Goal: Task Accomplishment & Management: Complete application form

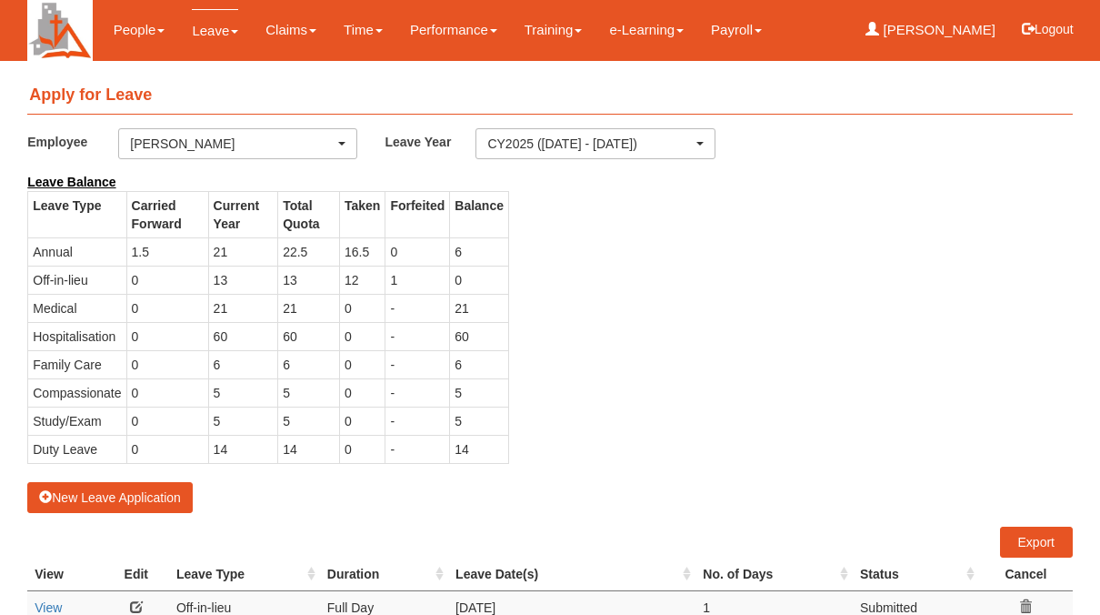
select select "50"
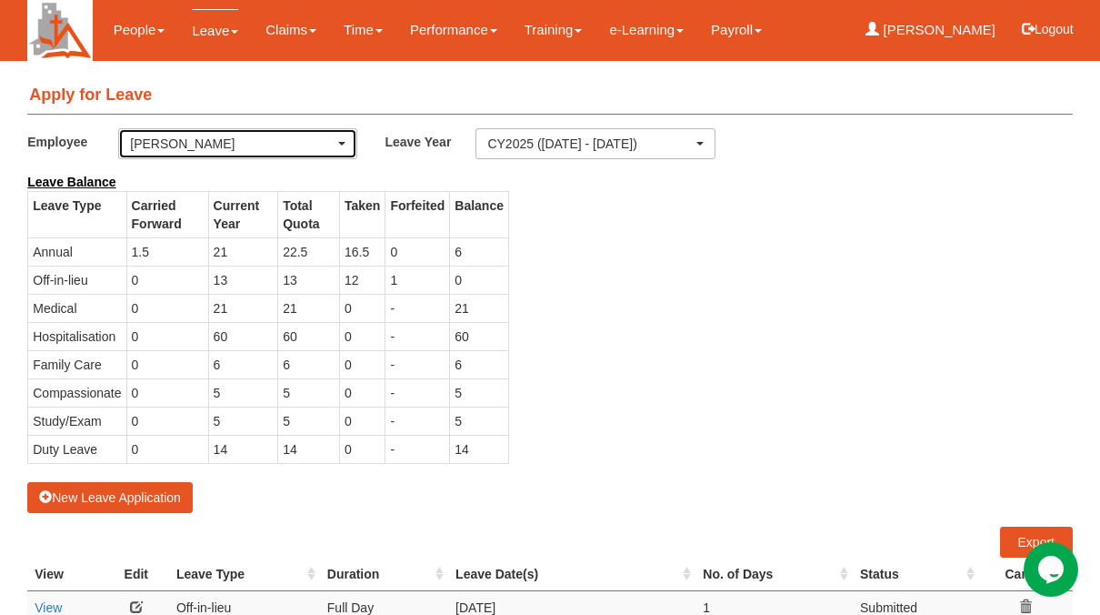
click at [343, 145] on button "[PERSON_NAME]" at bounding box center [237, 143] width 239 height 31
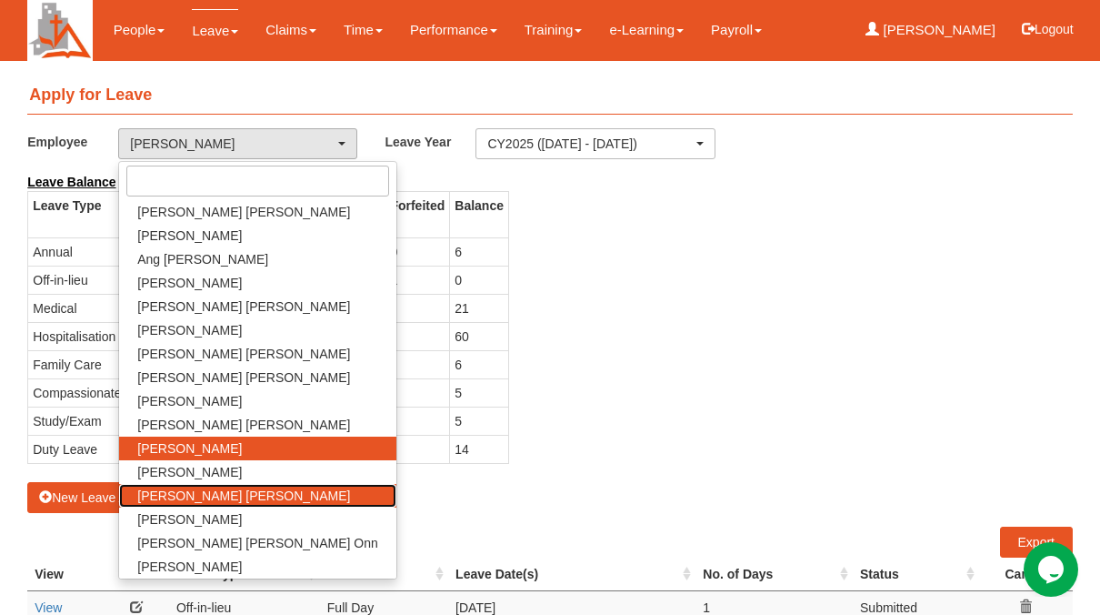
click at [152, 497] on span "[PERSON_NAME] [PERSON_NAME]" at bounding box center [243, 496] width 213 height 18
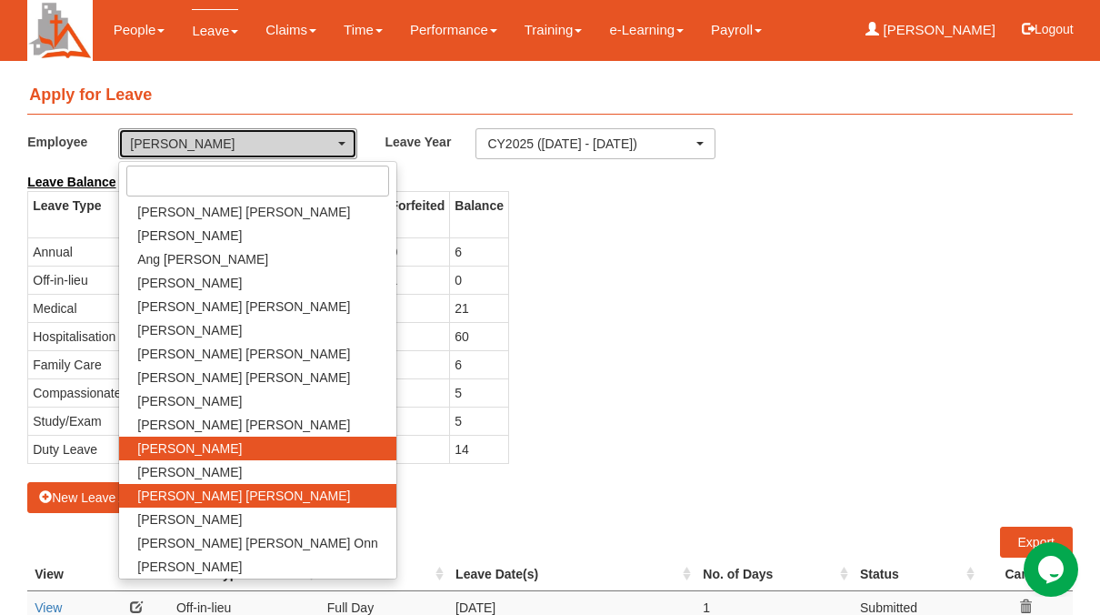
select select "c4f0c6fa-9d86-4a46-b1e9-d948dc1e8116"
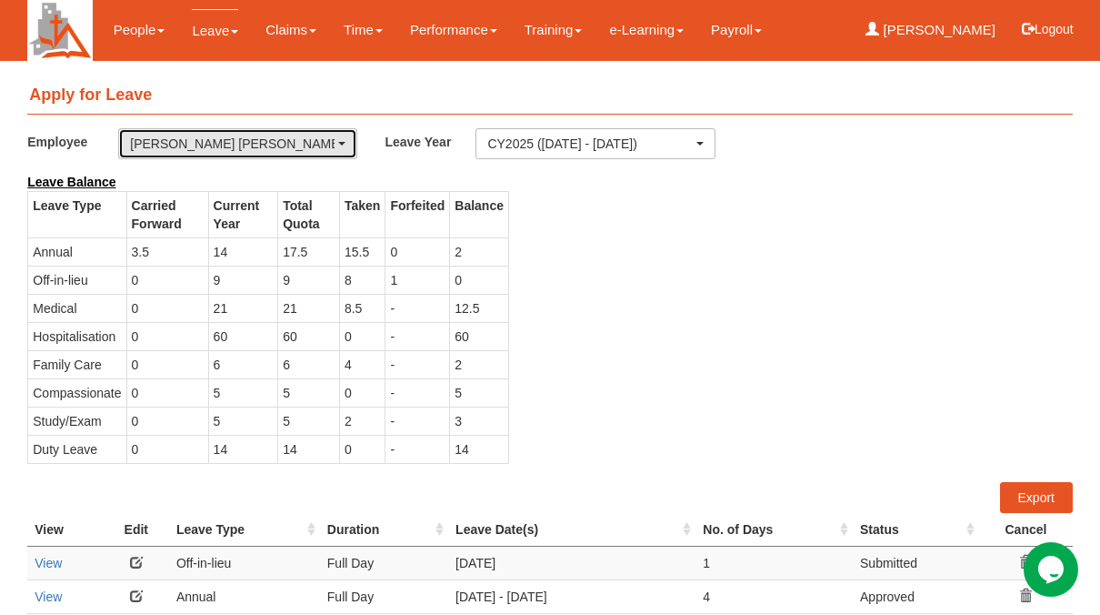
select select "50"
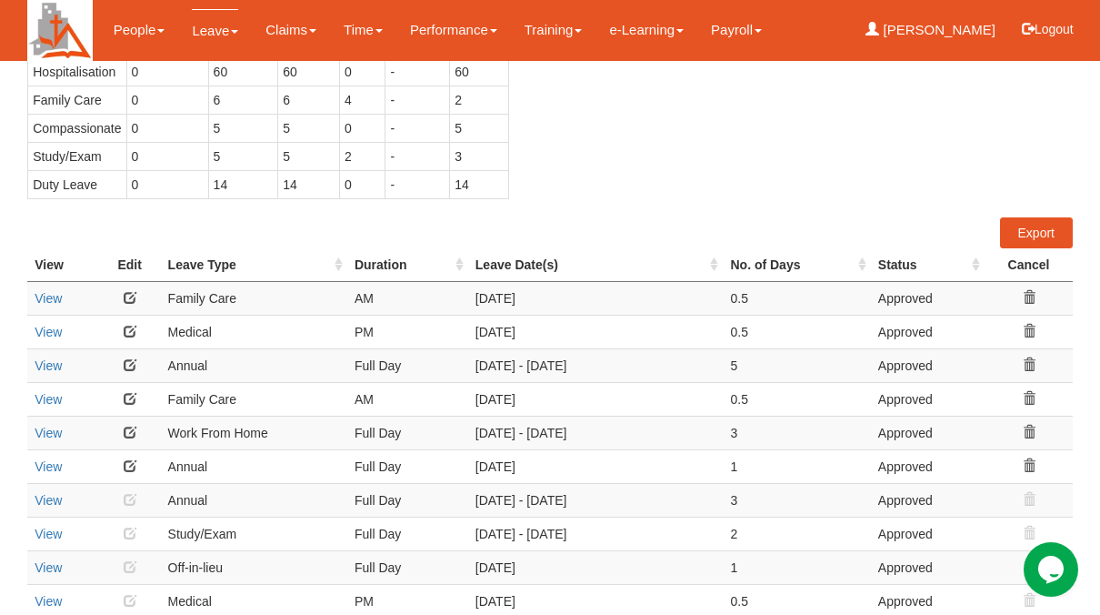
scroll to position [273, 0]
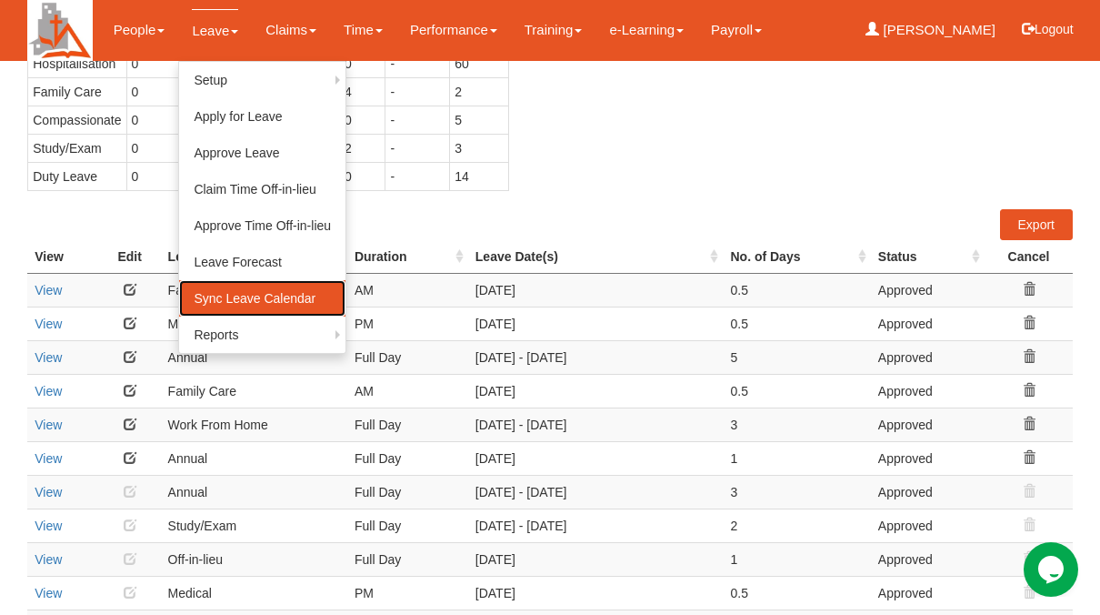
click at [226, 297] on link "Sync Leave Calendar" at bounding box center [262, 298] width 166 height 36
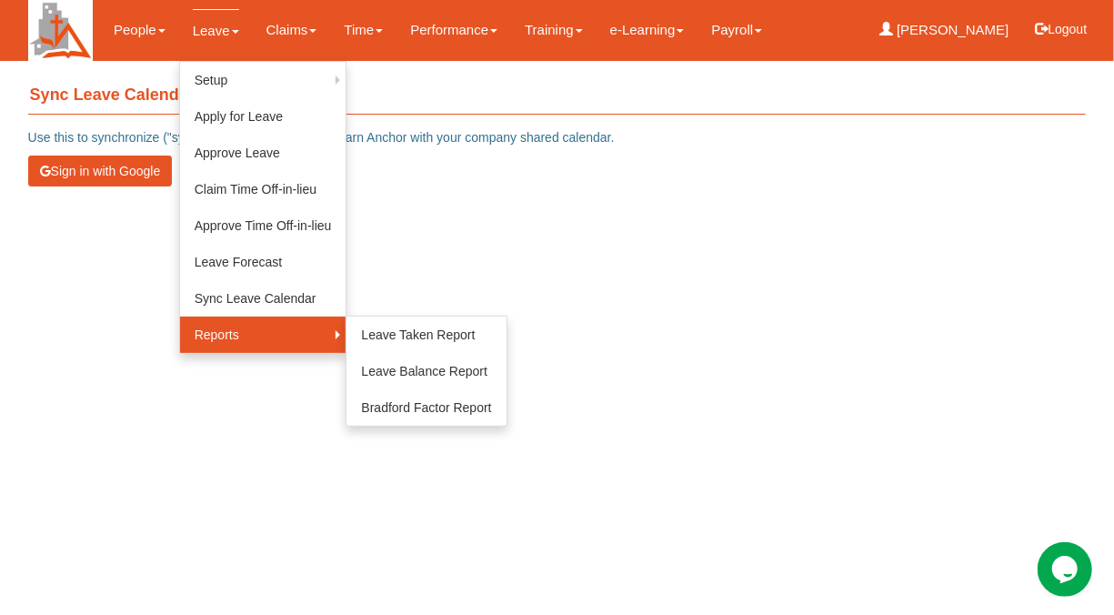
click at [246, 333] on link "Reports" at bounding box center [263, 334] width 166 height 36
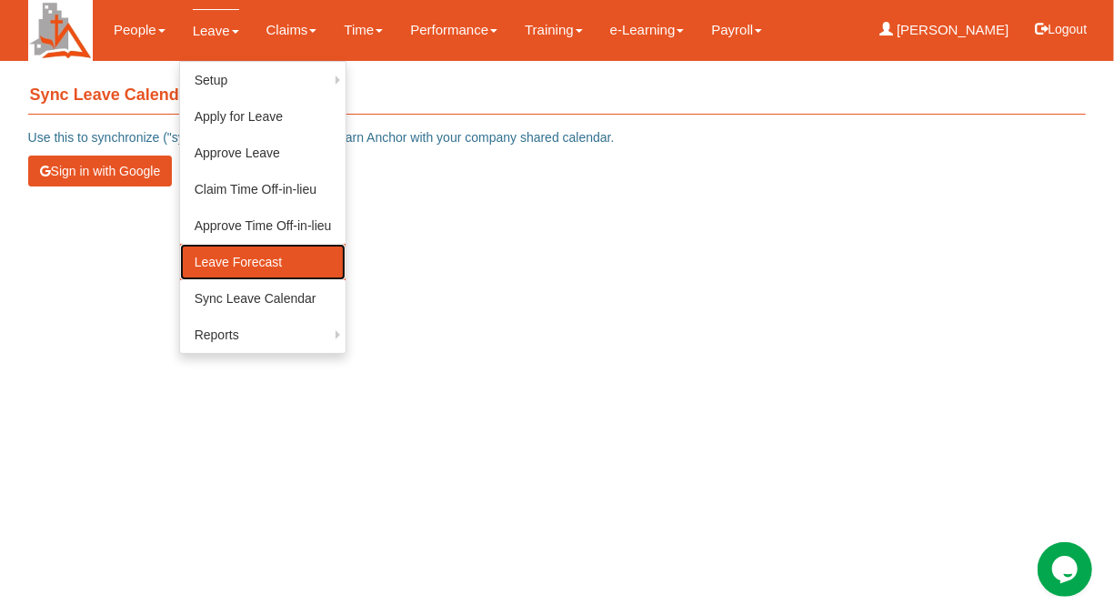
click at [261, 268] on link "Leave Forecast" at bounding box center [263, 262] width 166 height 36
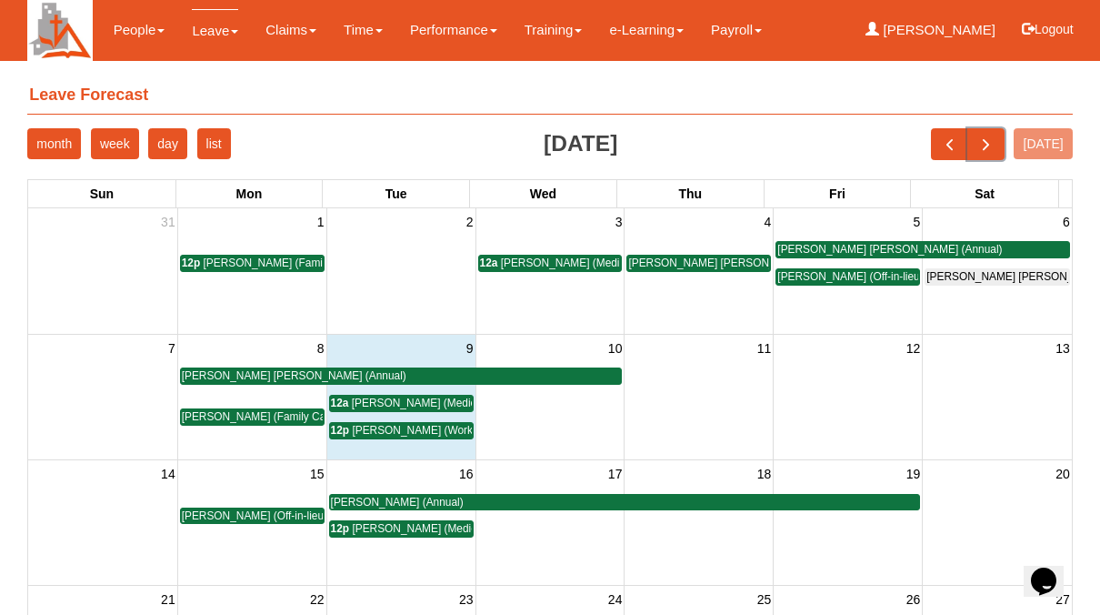
click at [996, 146] on span "next" at bounding box center [986, 144] width 19 height 19
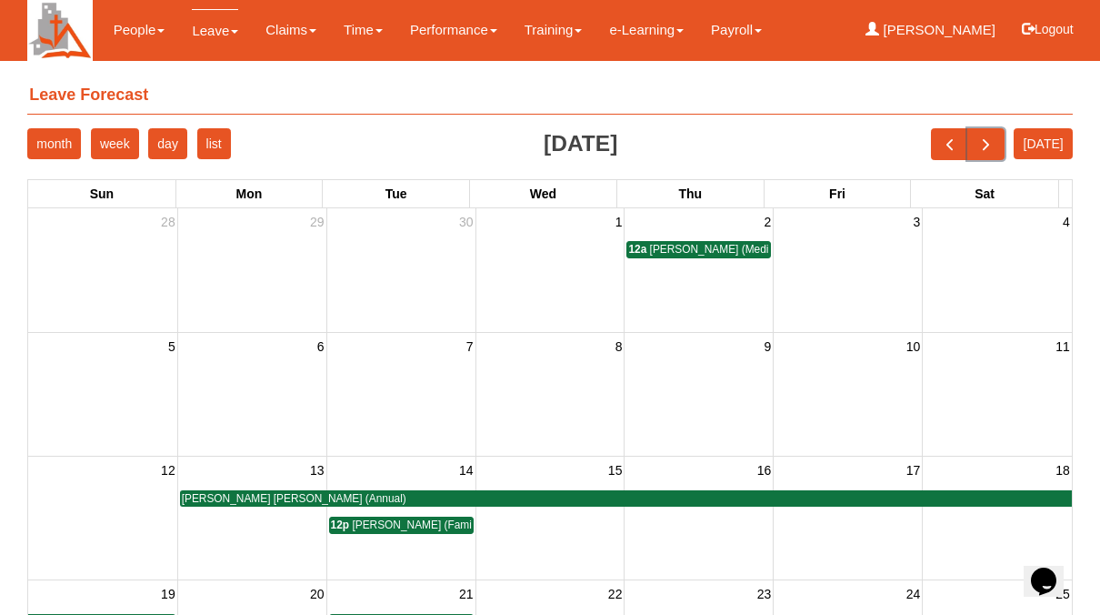
click at [996, 146] on span "next" at bounding box center [986, 144] width 19 height 19
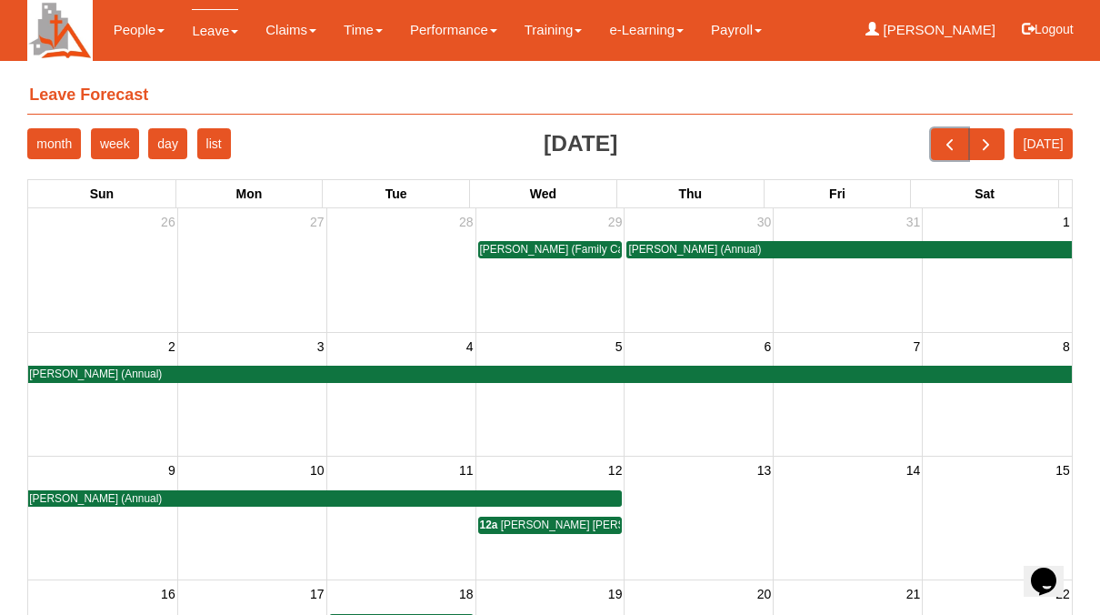
click at [959, 145] on span "prev" at bounding box center [949, 144] width 19 height 19
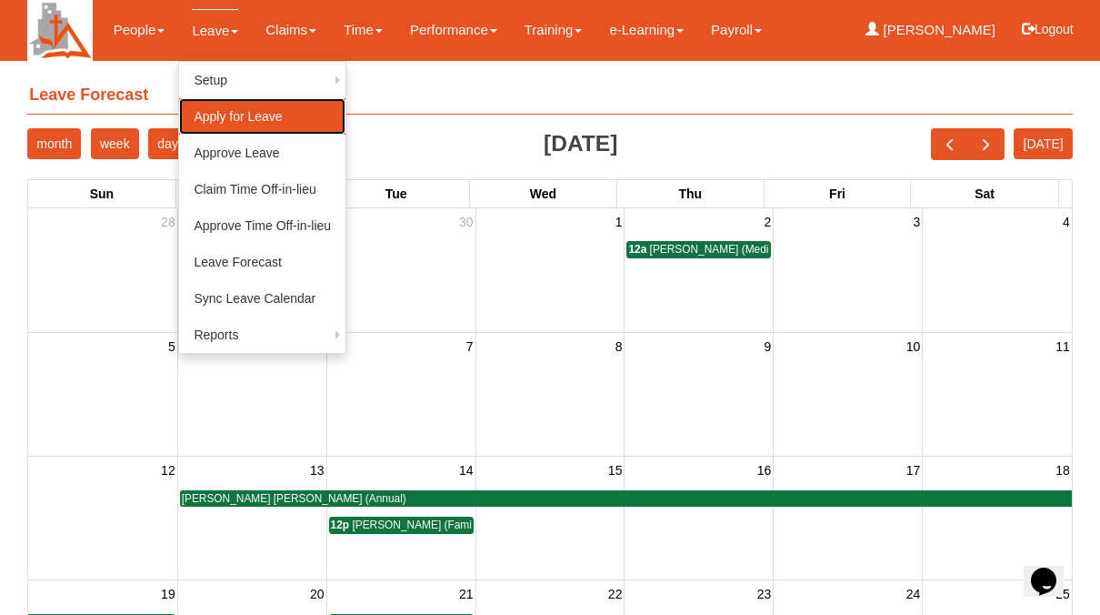
click at [237, 120] on link "Apply for Leave" at bounding box center [262, 116] width 166 height 36
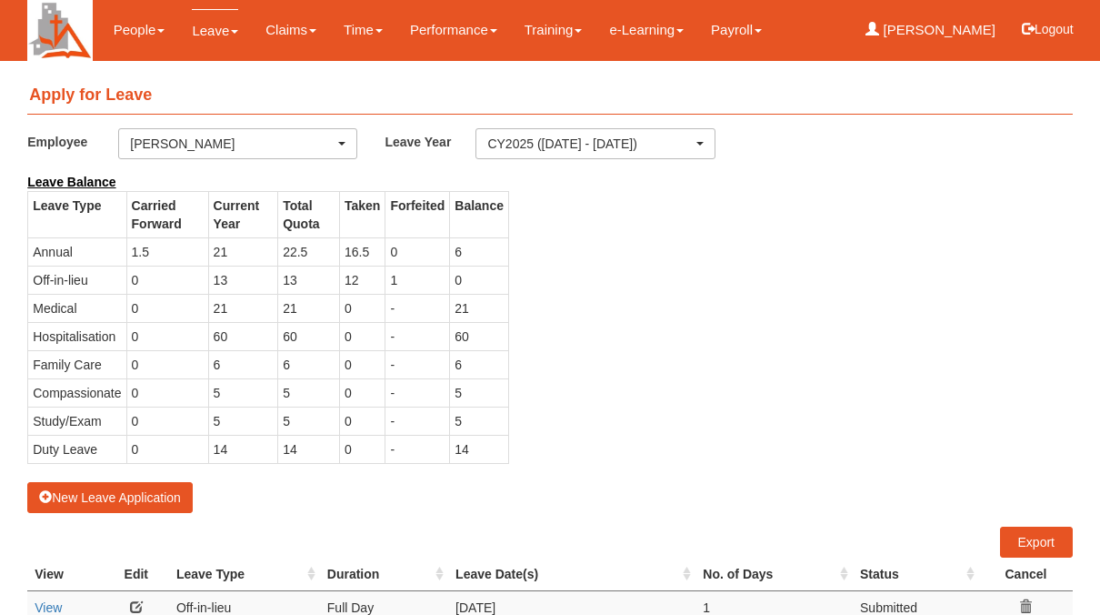
select select "50"
click at [343, 142] on span "button" at bounding box center [341, 144] width 7 height 4
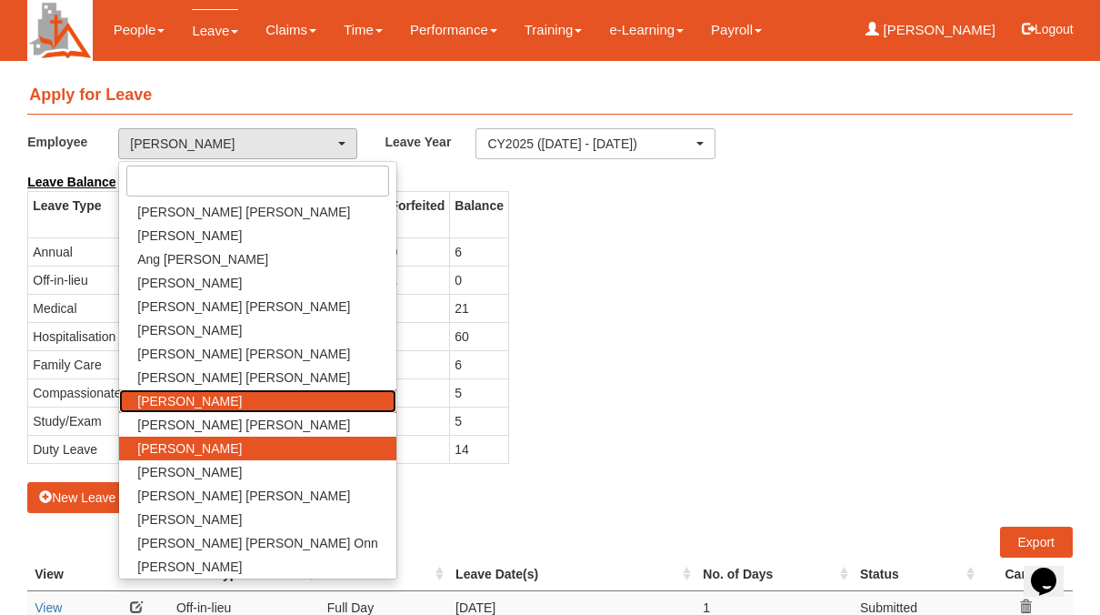
click at [179, 395] on span "[PERSON_NAME]" at bounding box center [189, 401] width 105 height 18
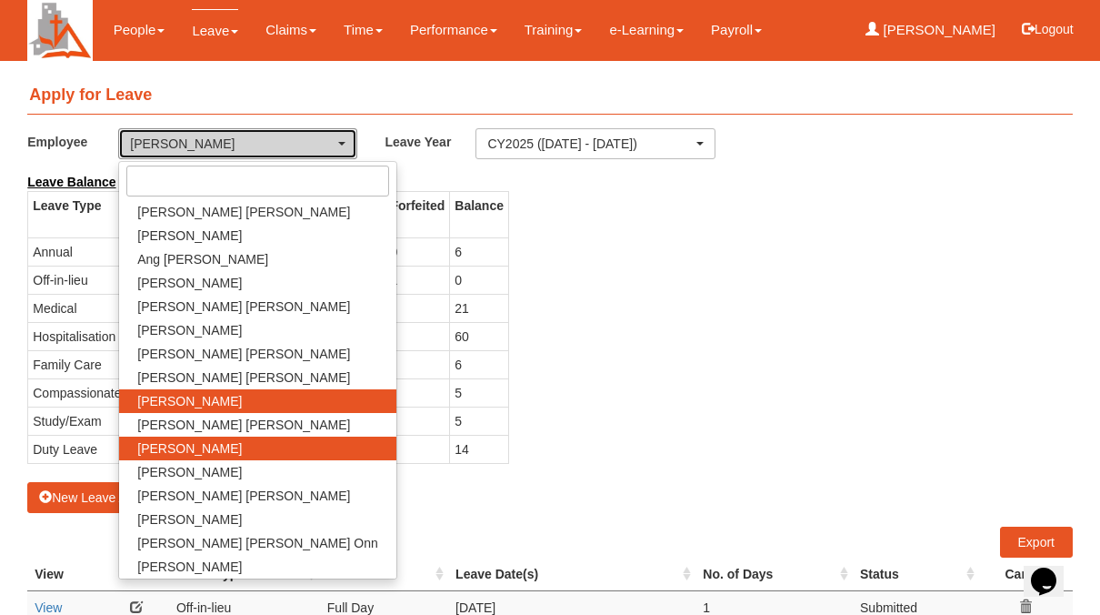
select select "7ec8040d-b256-445b-89ea-c1bc71c94da1"
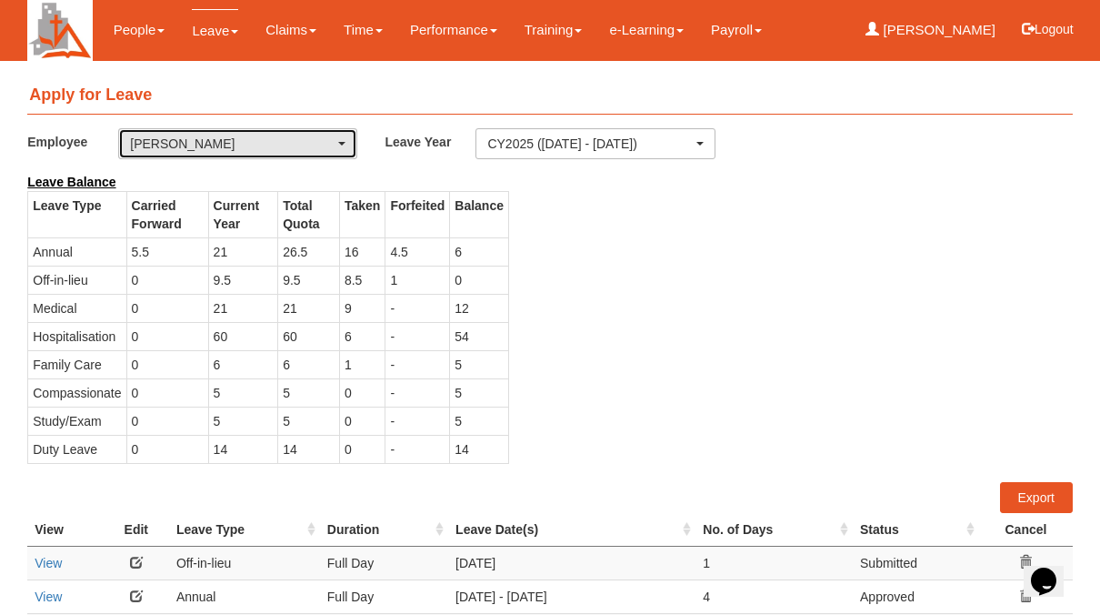
select select "50"
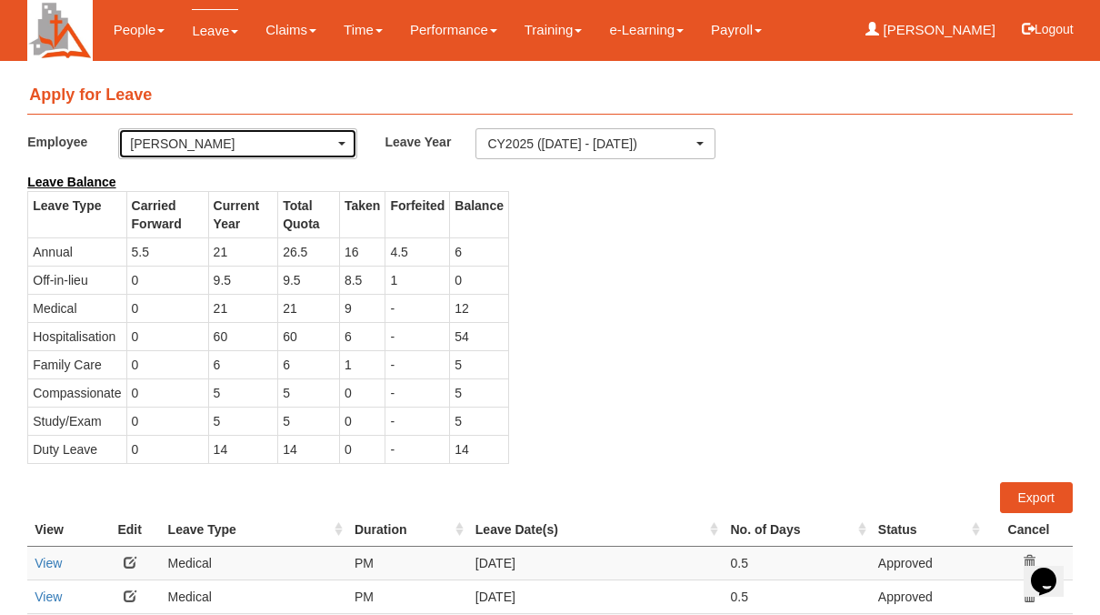
click at [347, 138] on div "[PERSON_NAME]" at bounding box center [237, 143] width 237 height 29
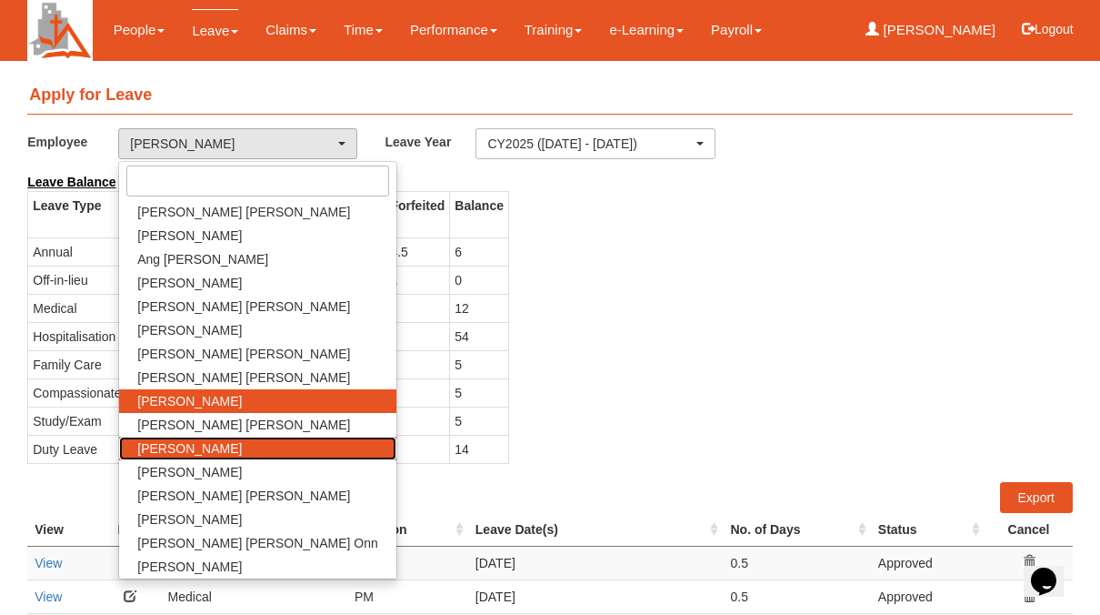
click at [185, 446] on span "[PERSON_NAME]" at bounding box center [189, 448] width 105 height 18
select select "fd1d6c2e-6468-4476-893b-c728d98a4cf2"
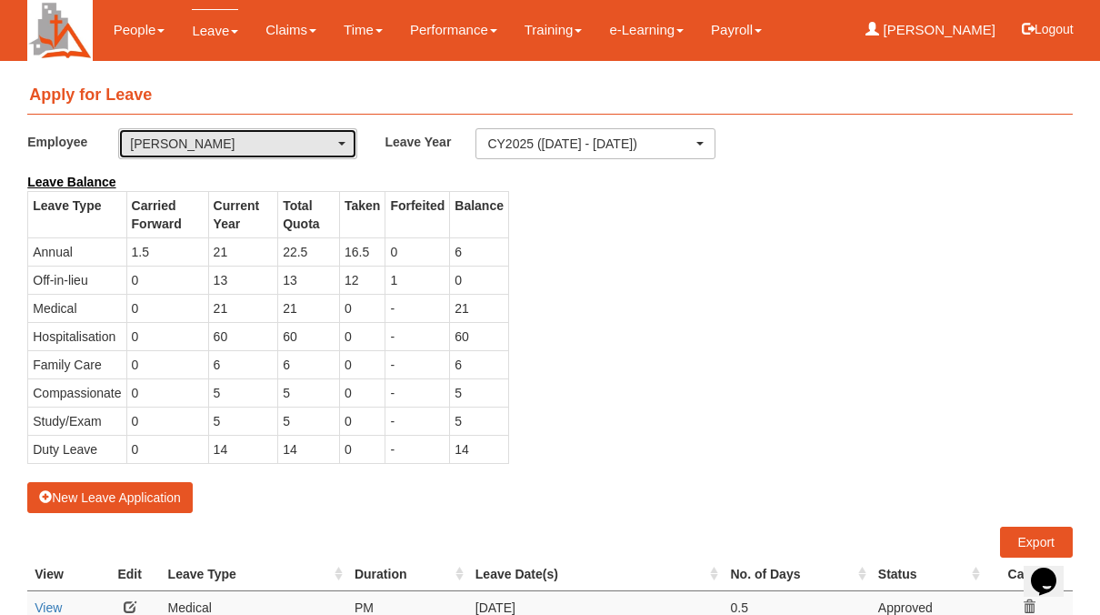
select select "50"
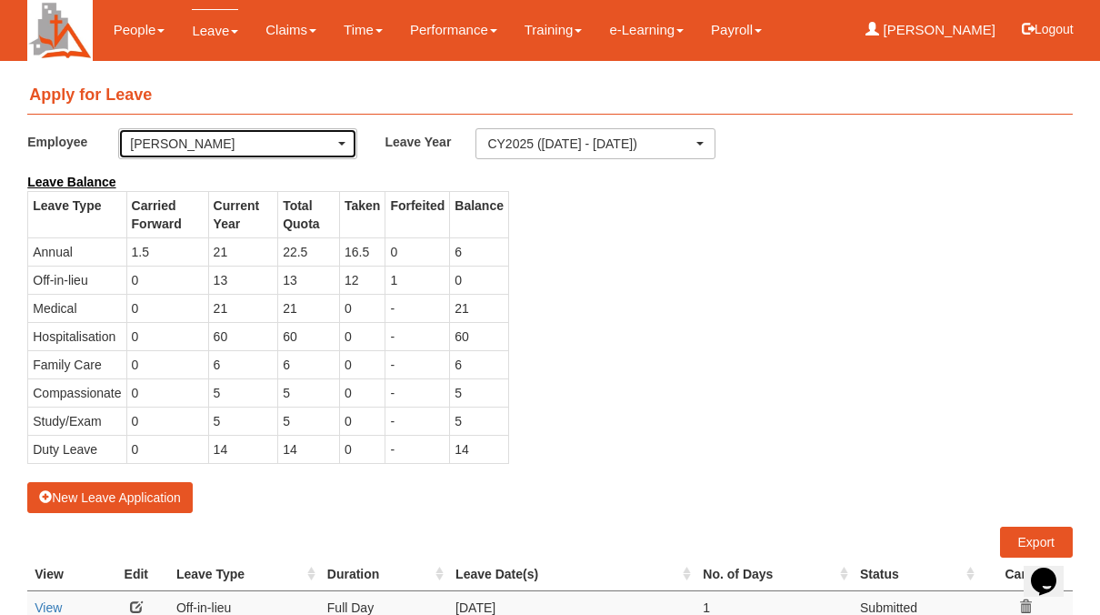
click at [345, 143] on span "button" at bounding box center [341, 144] width 7 height 4
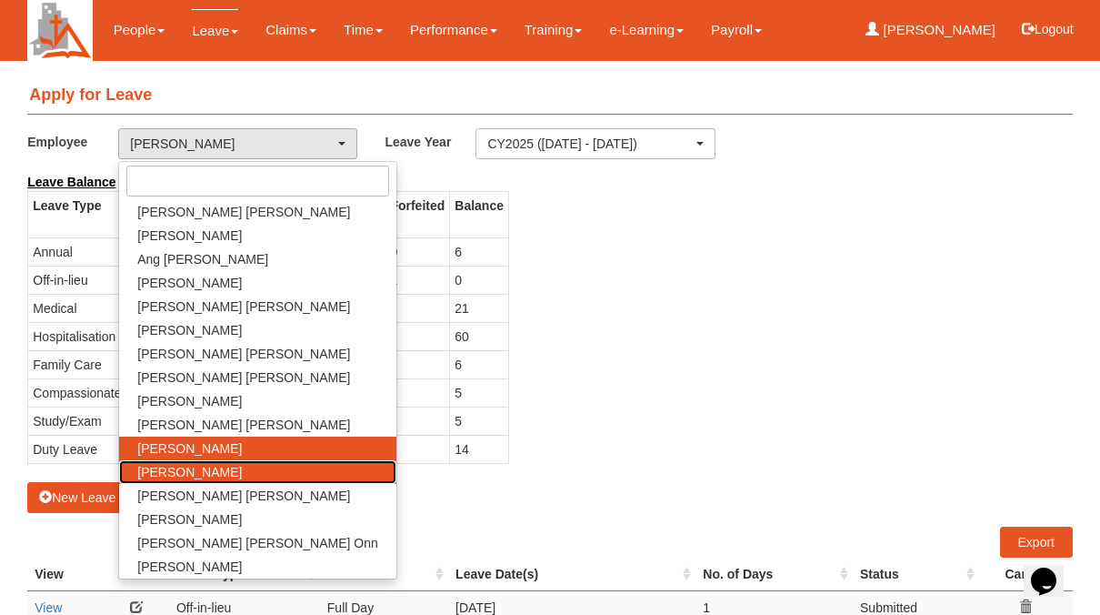
click at [179, 471] on span "[PERSON_NAME]" at bounding box center [189, 472] width 105 height 18
select select "0dfe8031-4a5d-46ac-b1c2-7320410fc79d"
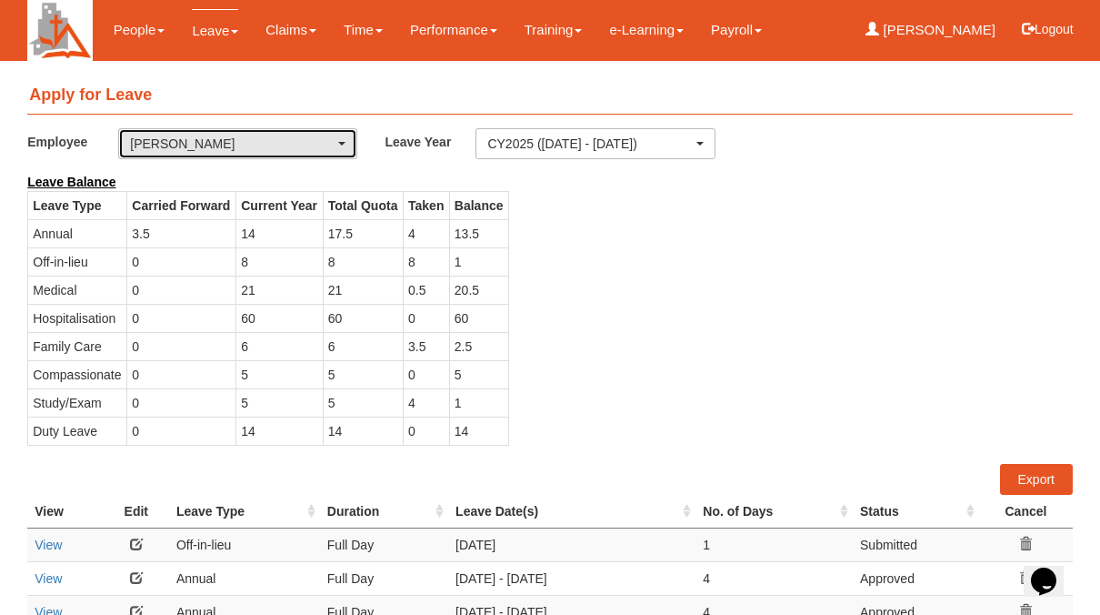
select select "50"
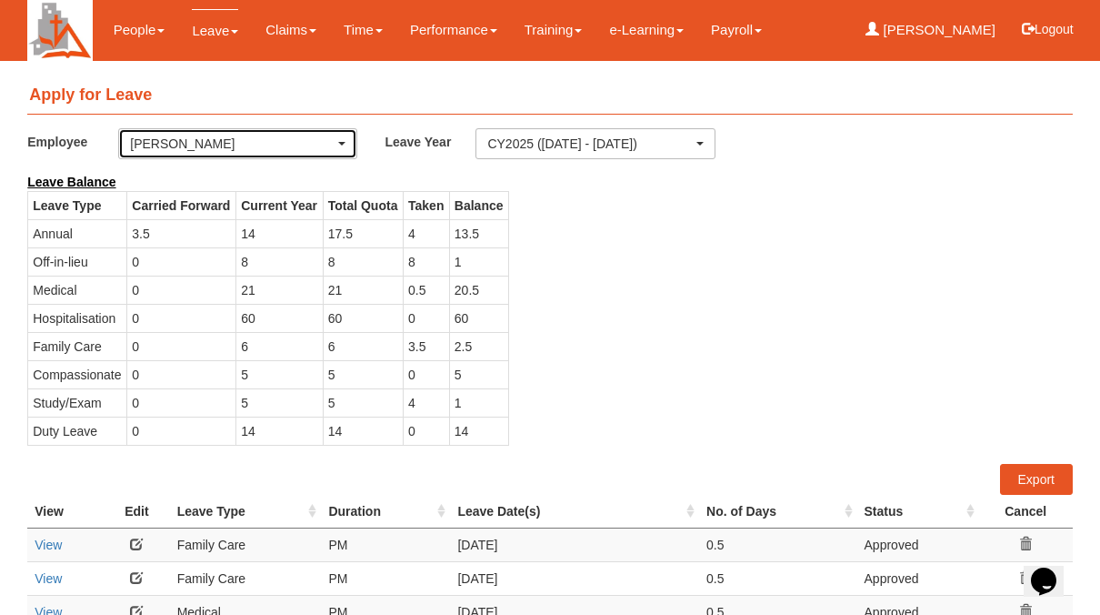
click at [346, 148] on div "[PERSON_NAME]" at bounding box center [237, 143] width 237 height 29
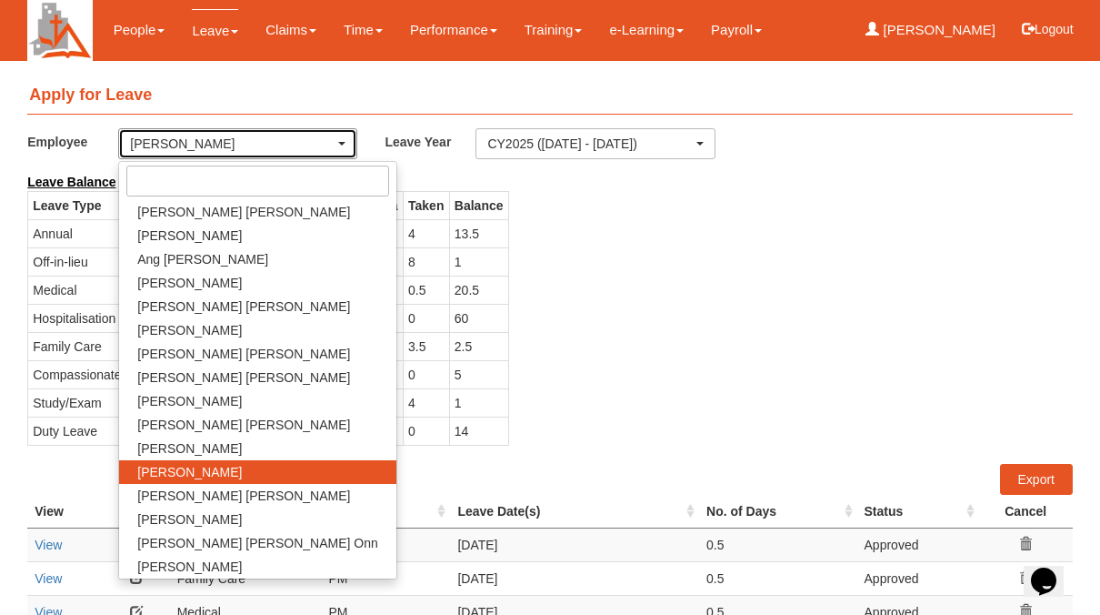
click at [348, 143] on div "[PERSON_NAME]" at bounding box center [237, 143] width 237 height 29
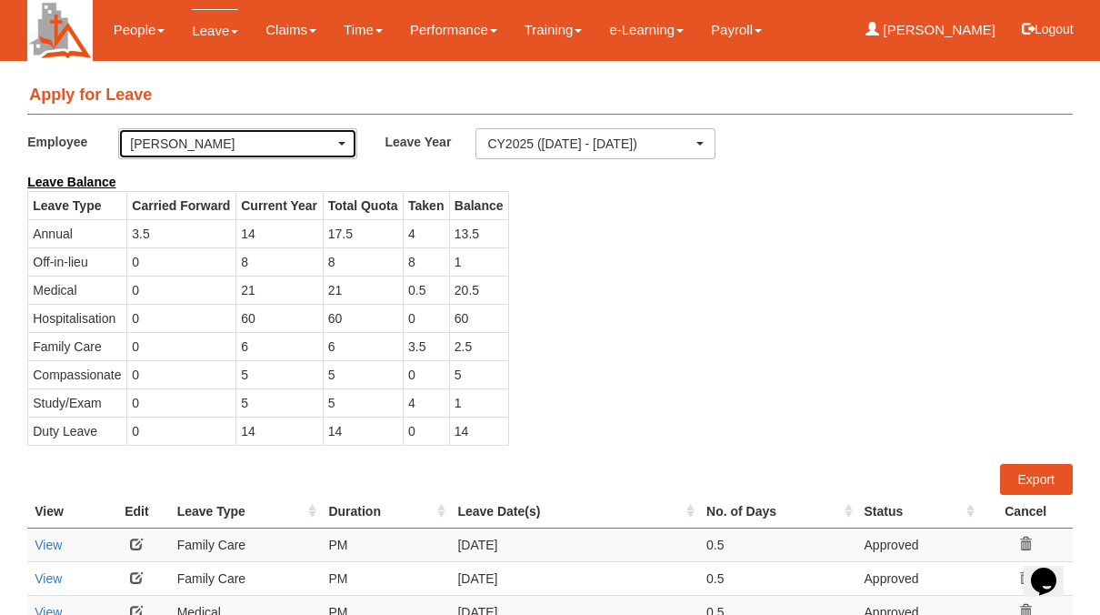
click at [345, 143] on span "button" at bounding box center [341, 144] width 7 height 4
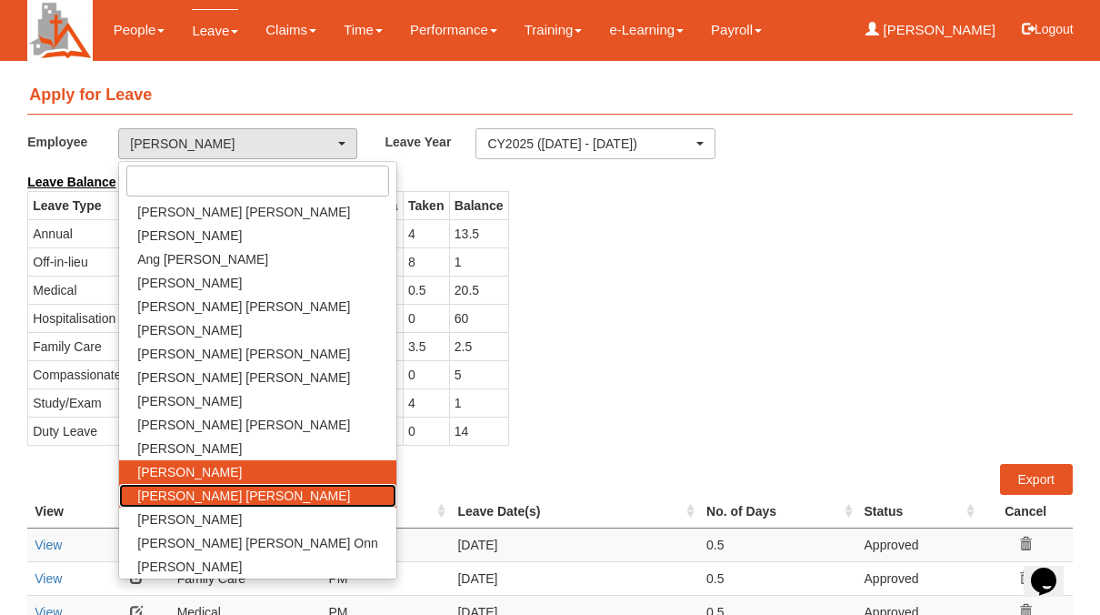
click at [158, 487] on span "[PERSON_NAME] [PERSON_NAME]" at bounding box center [243, 496] width 213 height 18
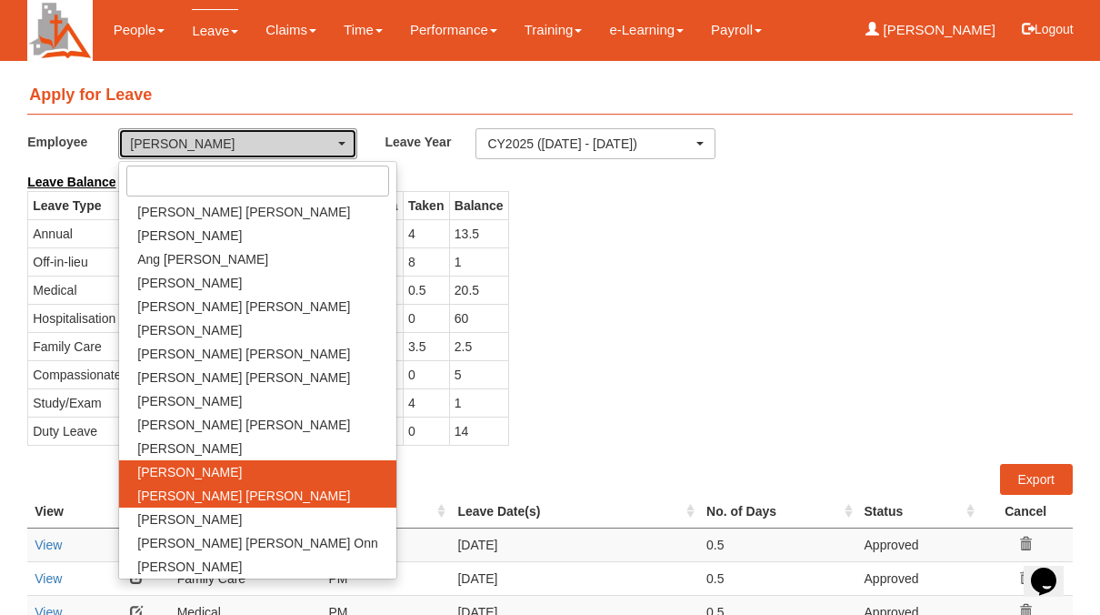
select select "c4f0c6fa-9d86-4a46-b1e9-d948dc1e8116"
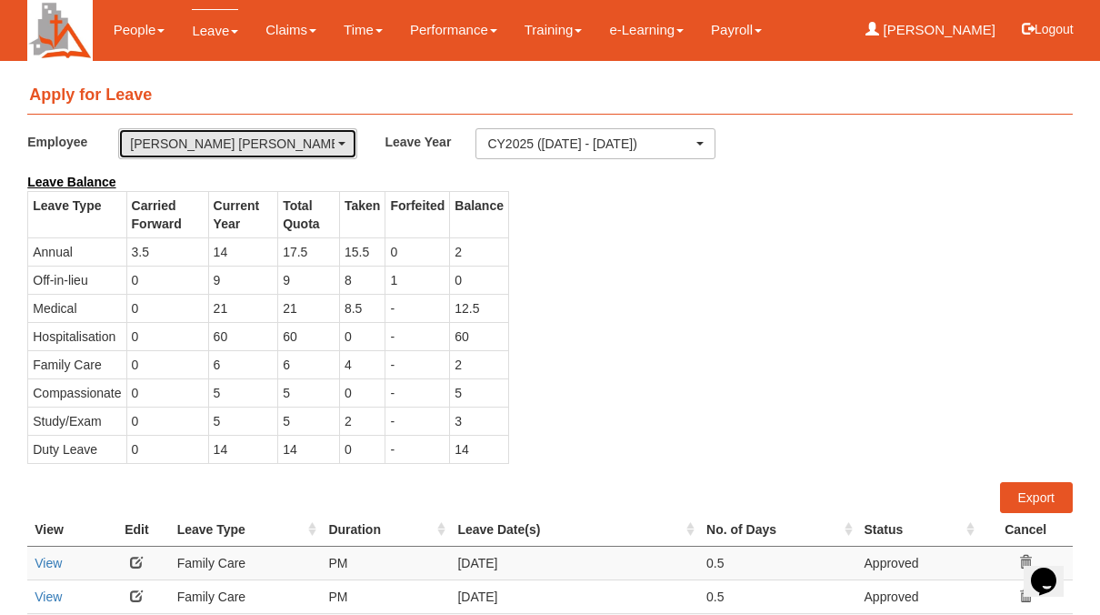
select select "50"
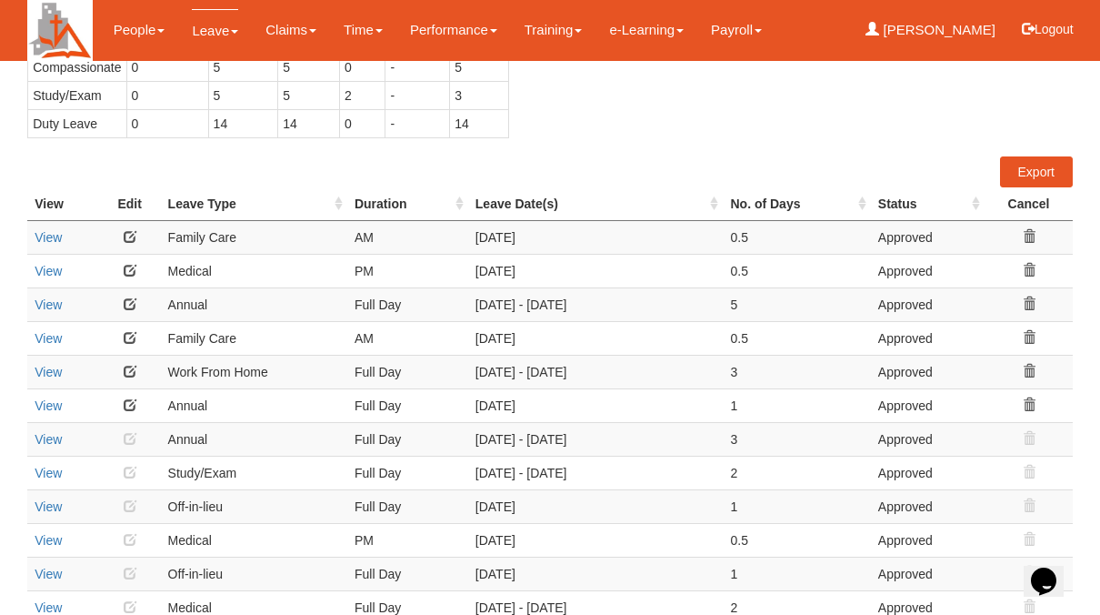
scroll to position [364, 0]
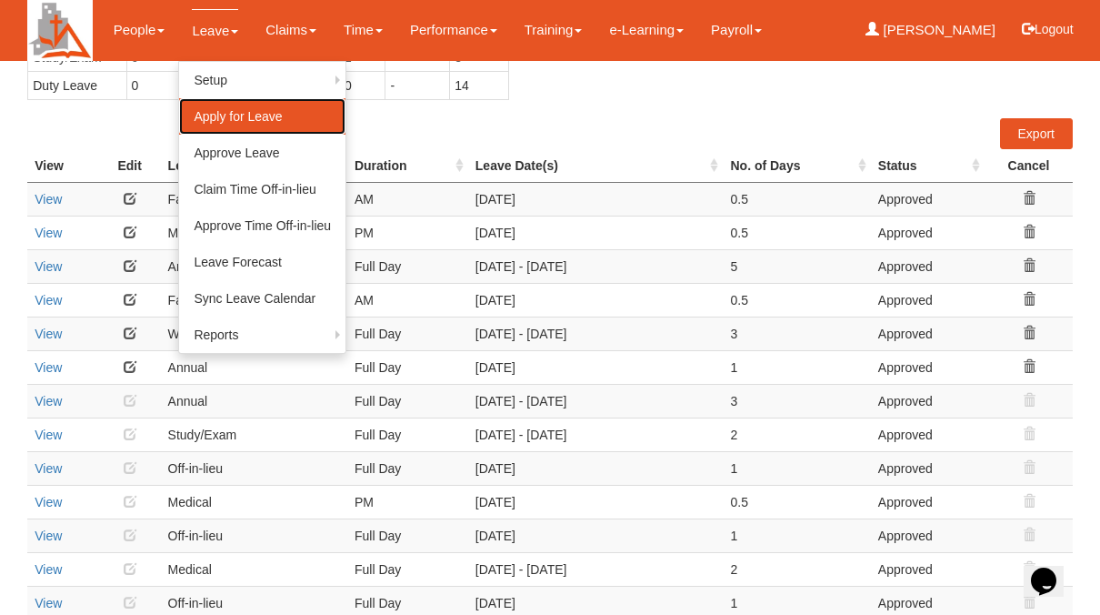
click at [212, 116] on link "Apply for Leave" at bounding box center [262, 116] width 166 height 36
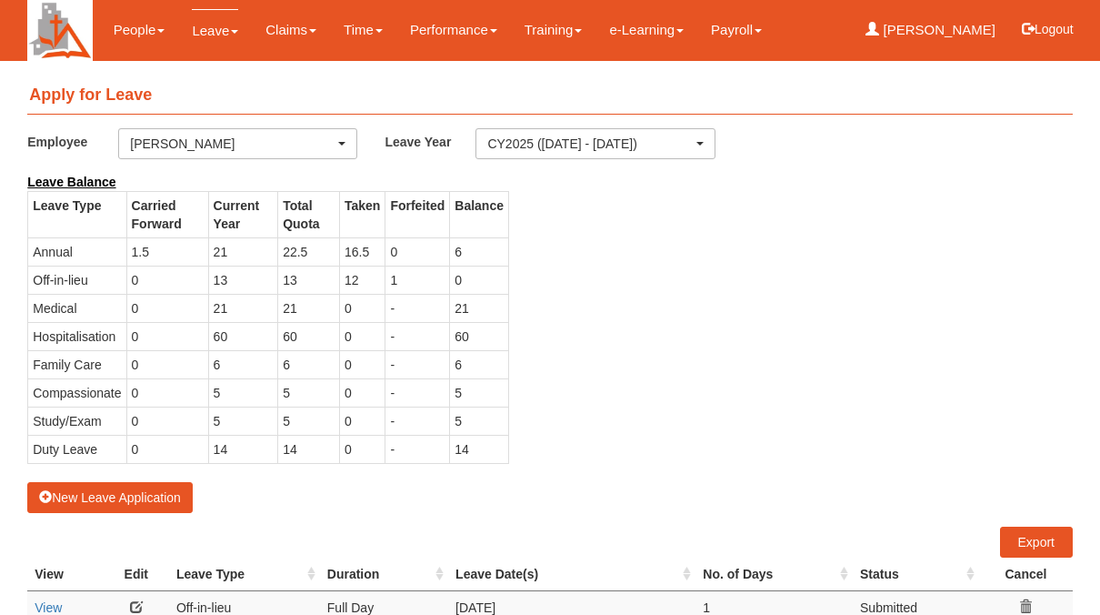
select select "50"
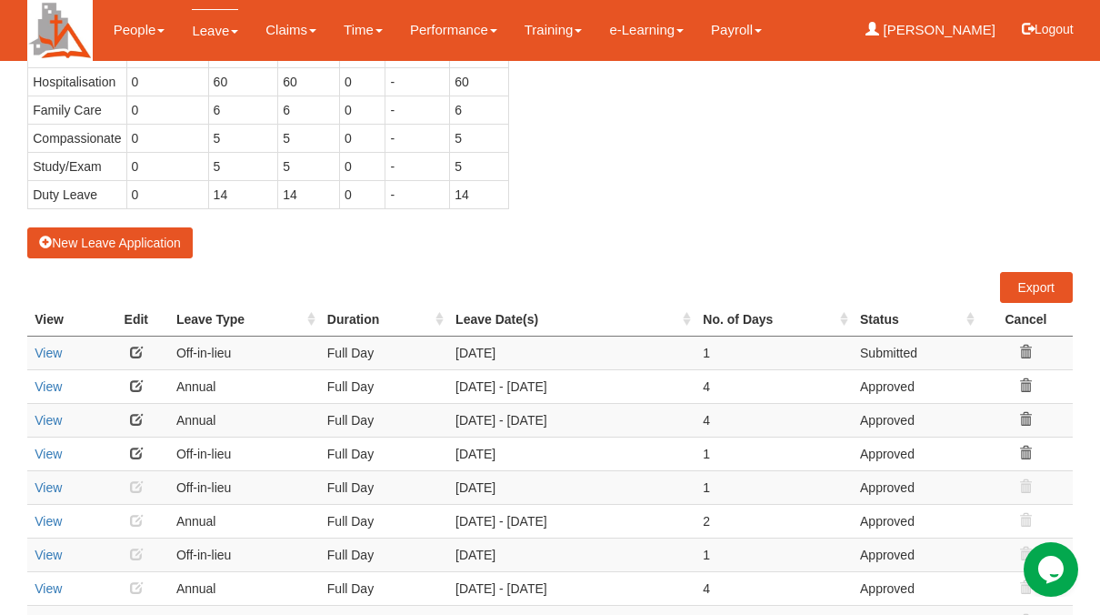
scroll to position [273, 0]
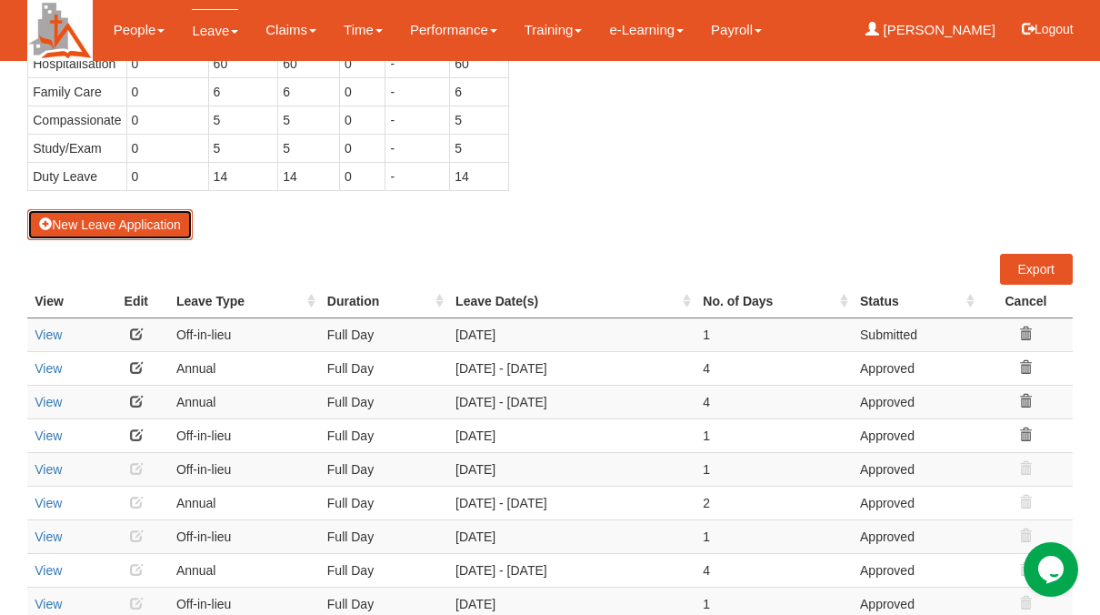
click at [85, 220] on button "New Leave Application" at bounding box center [110, 224] width 166 height 31
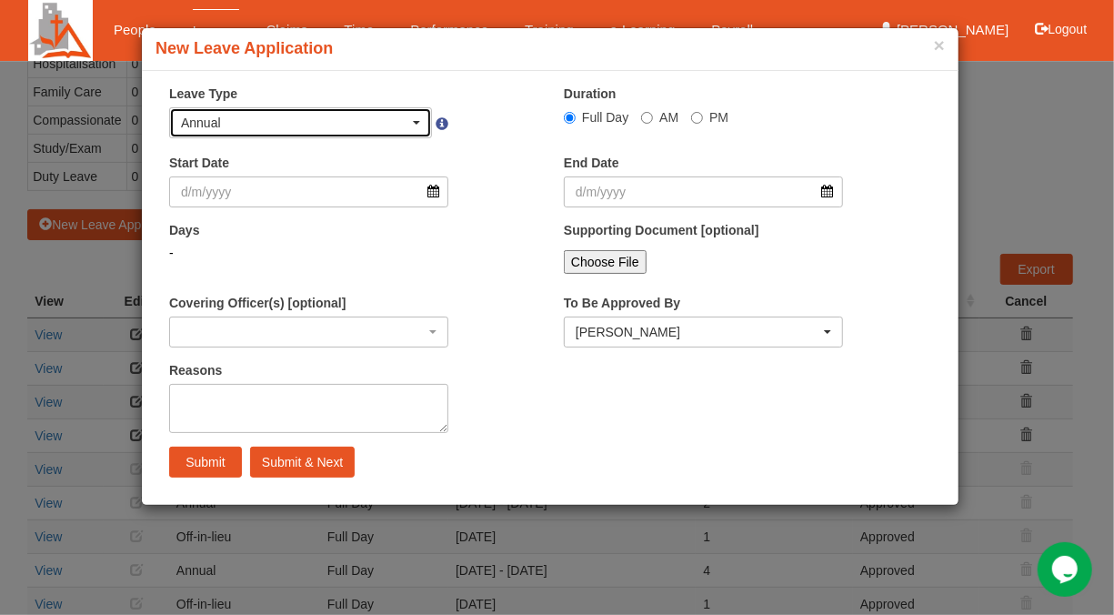
click at [414, 118] on div "Annual" at bounding box center [300, 123] width 239 height 18
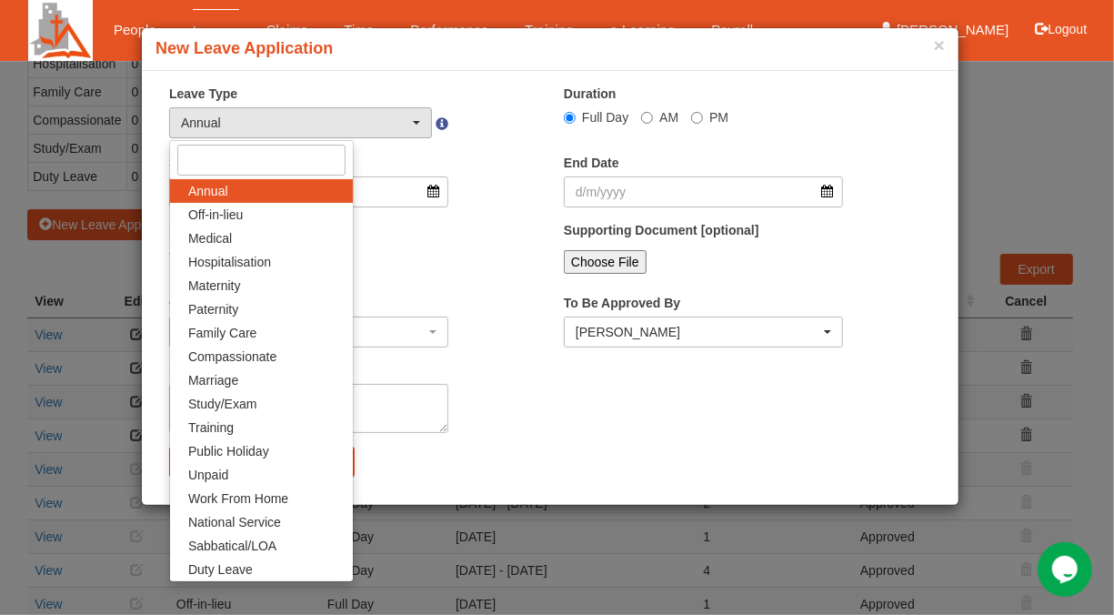
click at [1030, 137] on div "× New Leave Application × Leave Type Annual Off-in-lieu Medical Hospitalisation…" at bounding box center [557, 307] width 1114 height 615
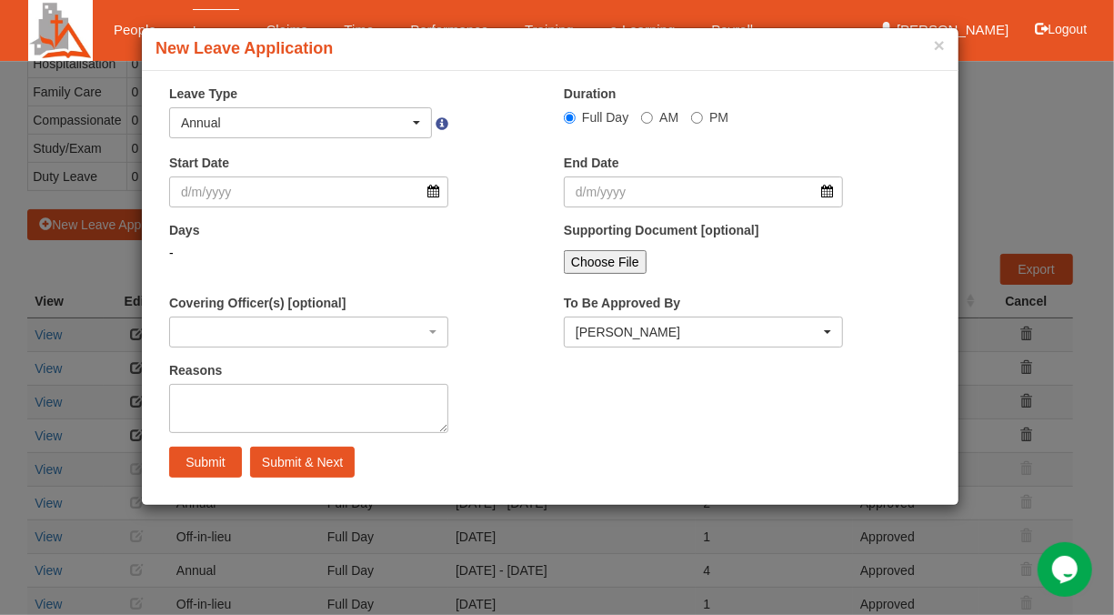
click at [1032, 104] on div "× New Leave Application × Leave Type Annual Off-in-lieu Medical Hospitalisation…" at bounding box center [557, 307] width 1114 height 615
click at [1017, 144] on div "× New Leave Application × Leave Type Annual Off-in-lieu Medical Hospitalisation…" at bounding box center [557, 307] width 1114 height 615
click at [941, 46] on button "×" at bounding box center [939, 44] width 11 height 19
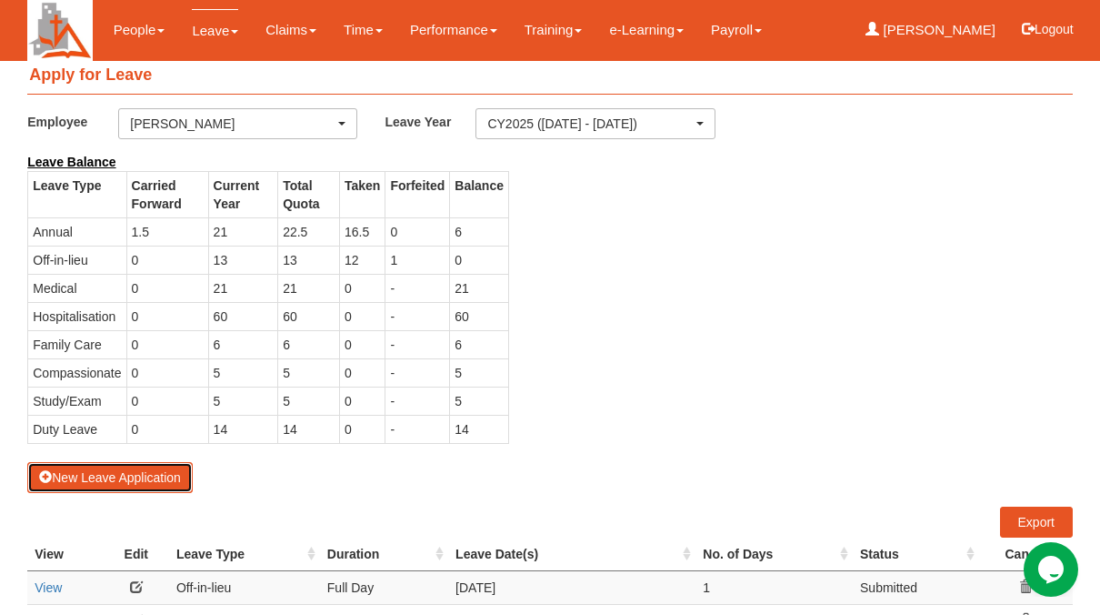
scroll to position [0, 0]
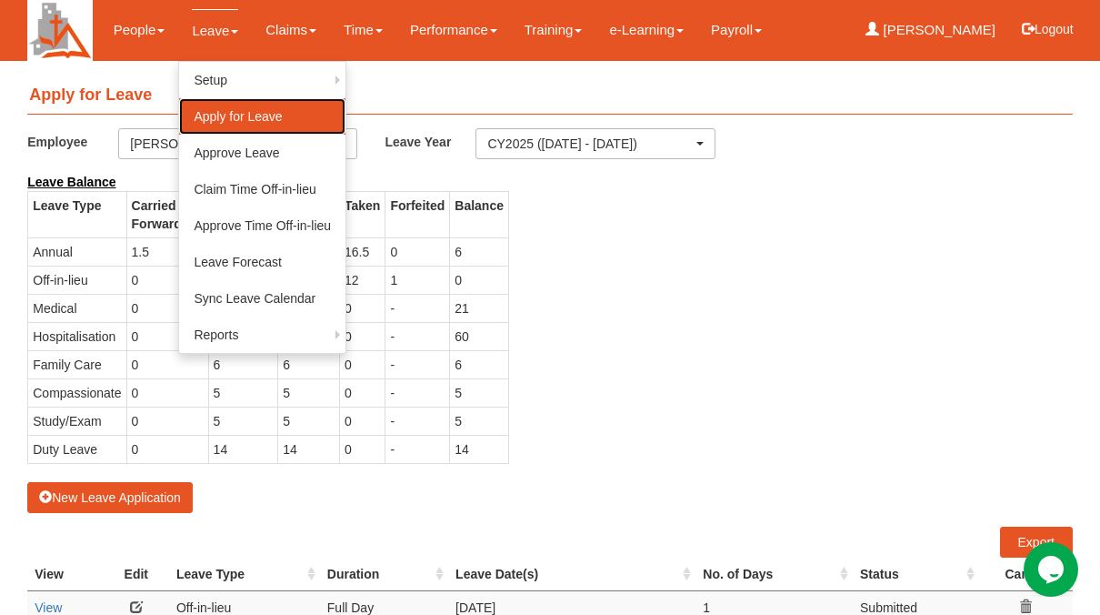
click at [237, 118] on link "Apply for Leave" at bounding box center [262, 116] width 166 height 36
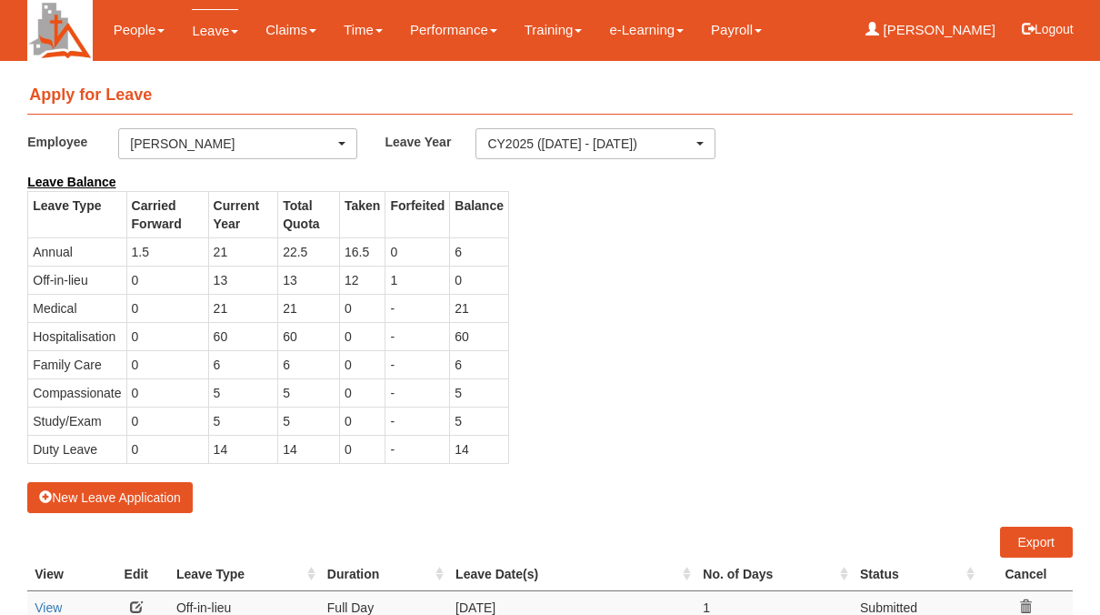
select select "50"
click at [125, 498] on button "New Leave Application" at bounding box center [110, 497] width 166 height 31
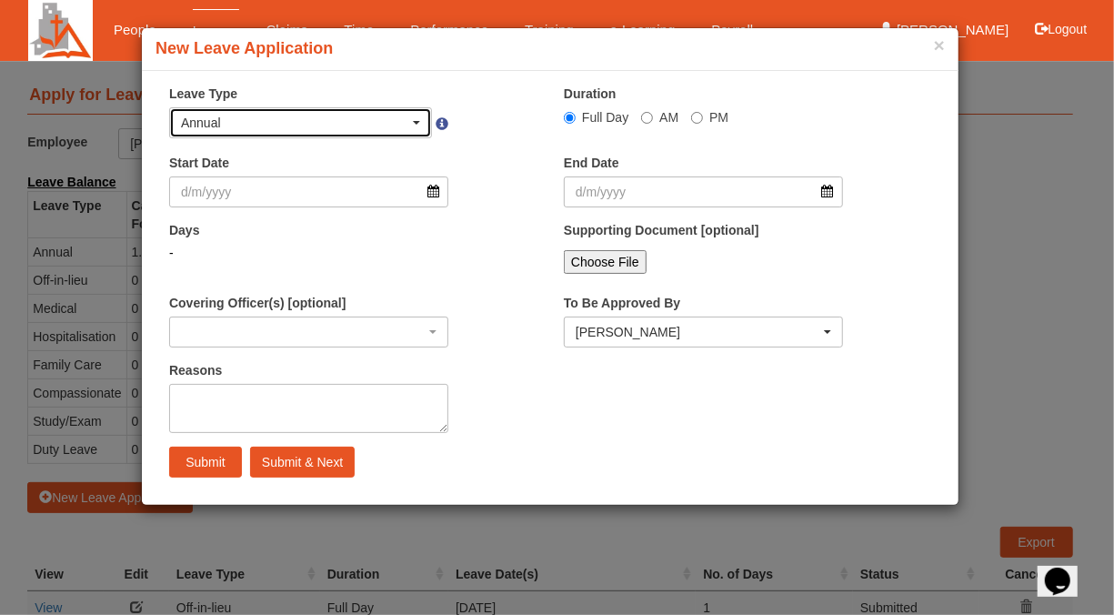
click at [418, 123] on span "button" at bounding box center [416, 123] width 7 height 4
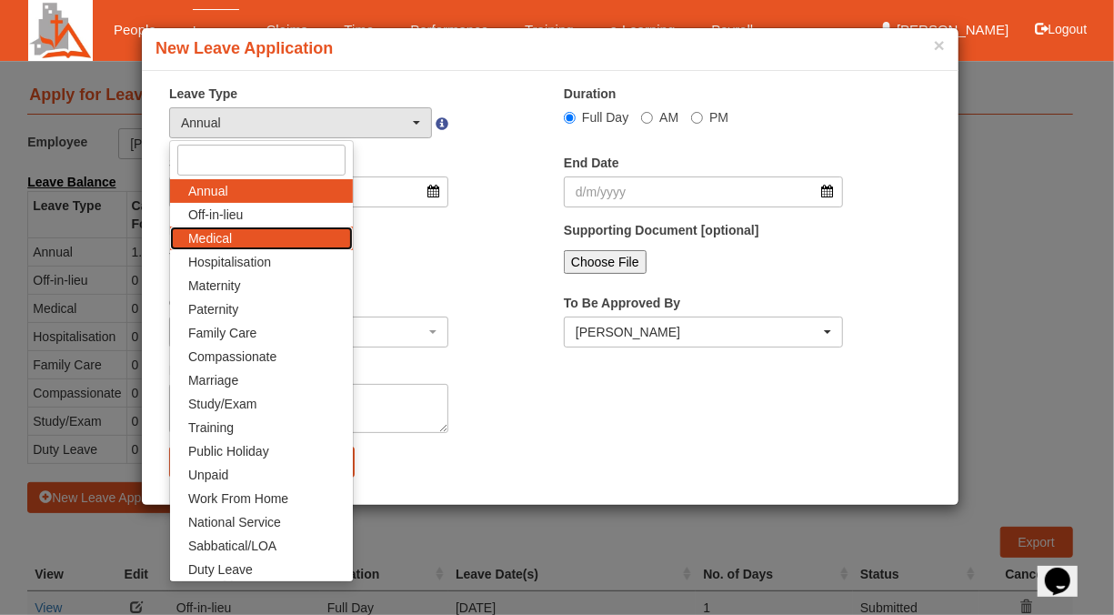
click at [223, 236] on span "Medical" at bounding box center [210, 238] width 44 height 18
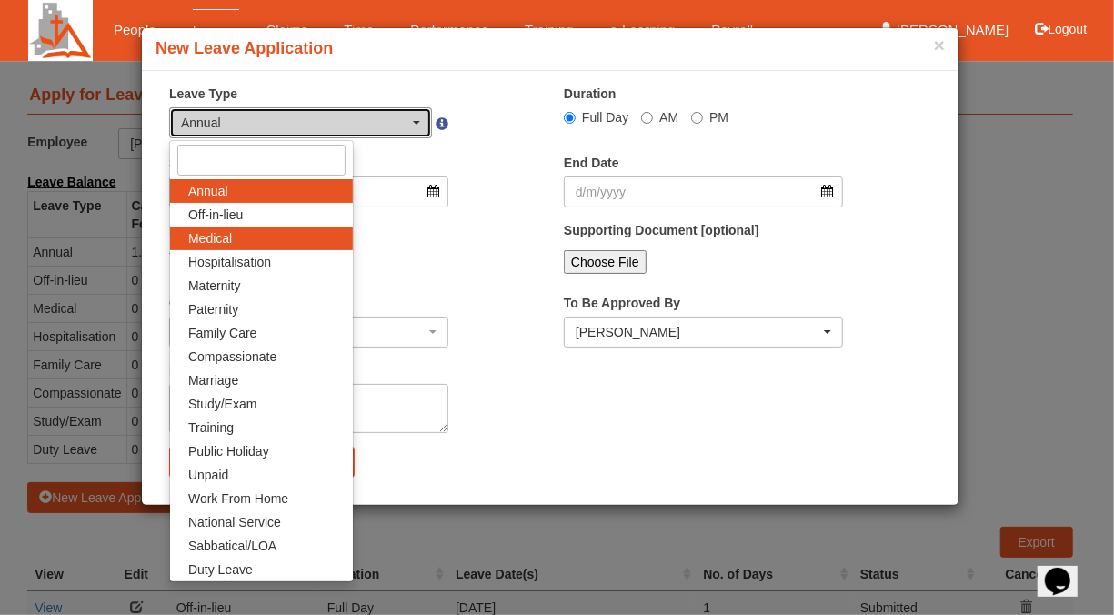
select select "4"
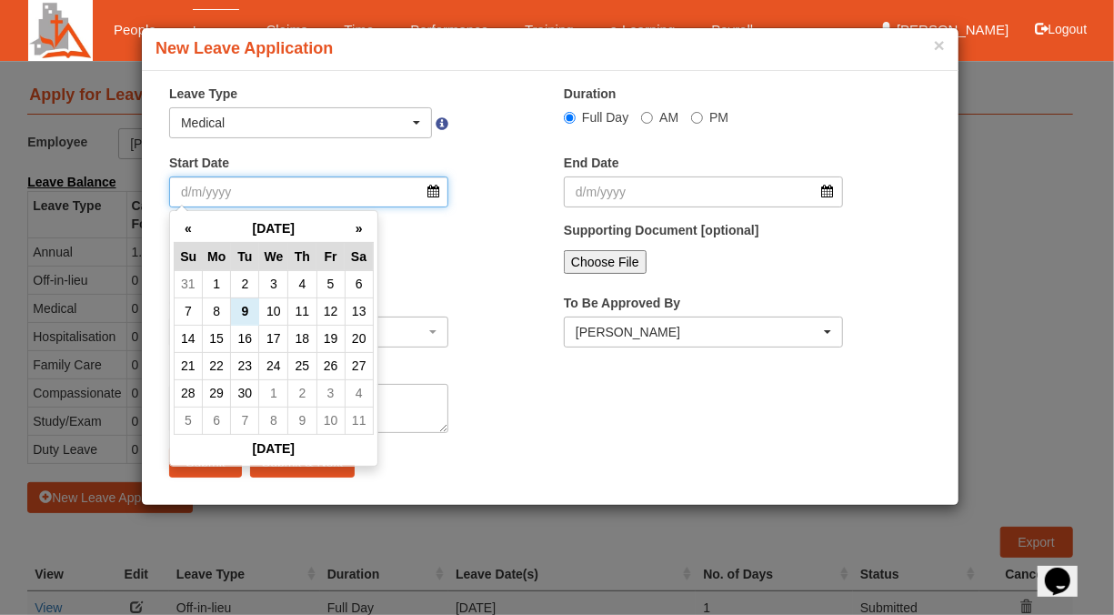
click at [433, 189] on input "Start Date" at bounding box center [308, 191] width 279 height 31
click at [361, 228] on th "»" at bounding box center [359, 229] width 28 height 28
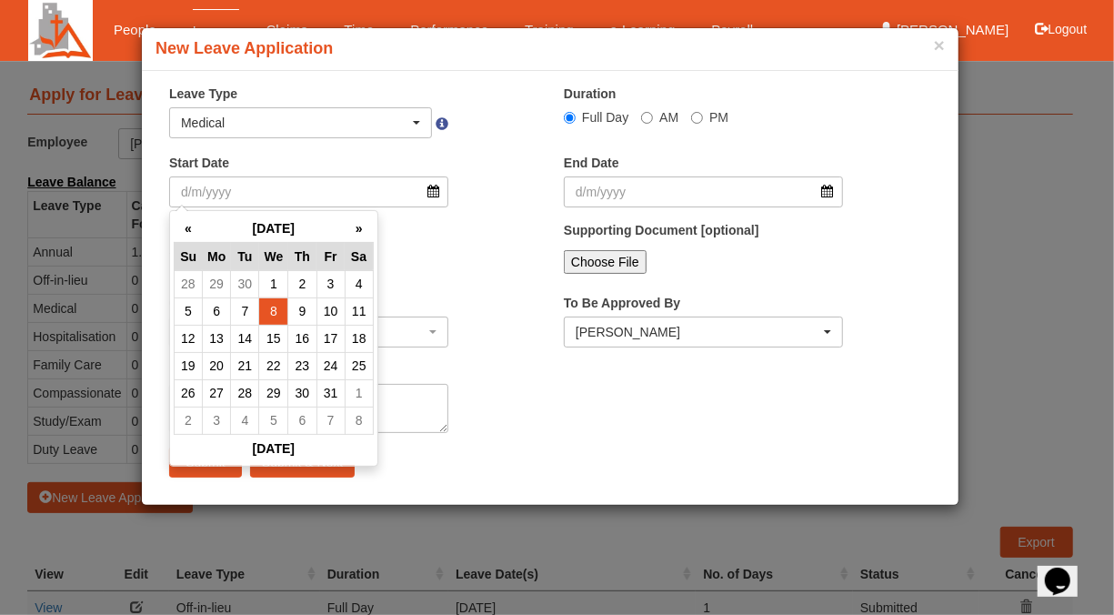
click at [271, 308] on td "8" at bounding box center [273, 310] width 29 height 27
type input "[DATE]"
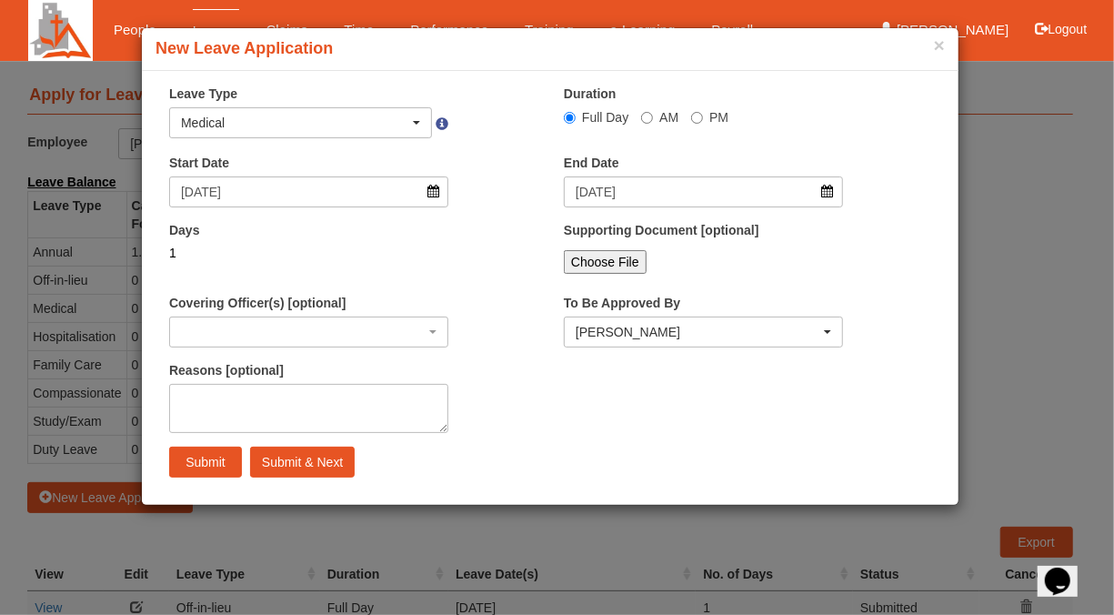
select select
click at [701, 119] on input "PM" at bounding box center [697, 118] width 12 height 12
radio input "true"
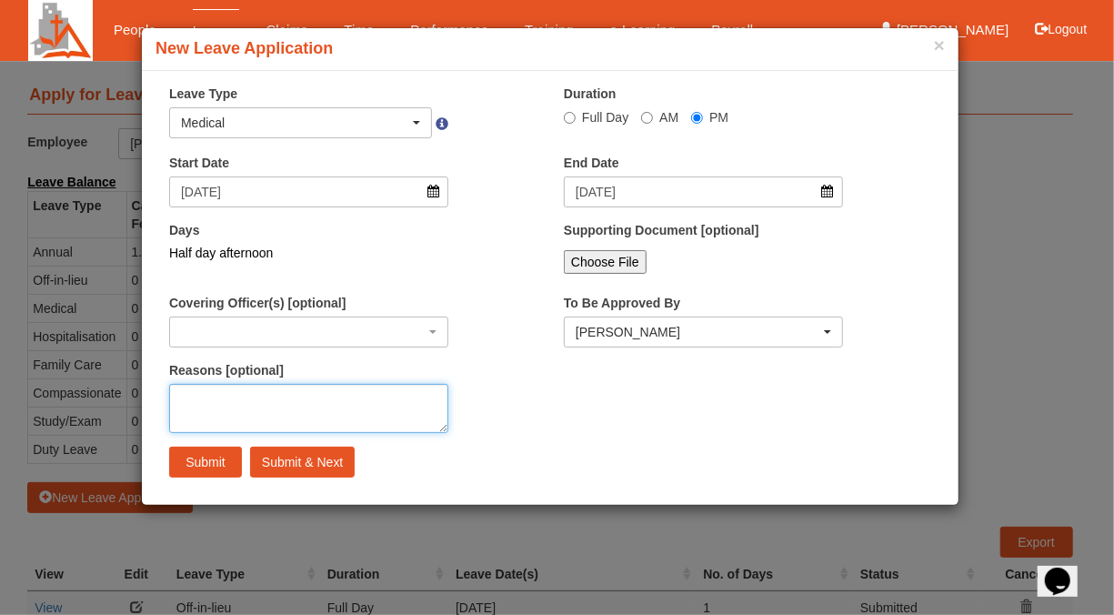
click at [203, 411] on textarea "Reasons [optional]" at bounding box center [308, 408] width 279 height 49
type textarea "Doctor's Appointment - 2pm"
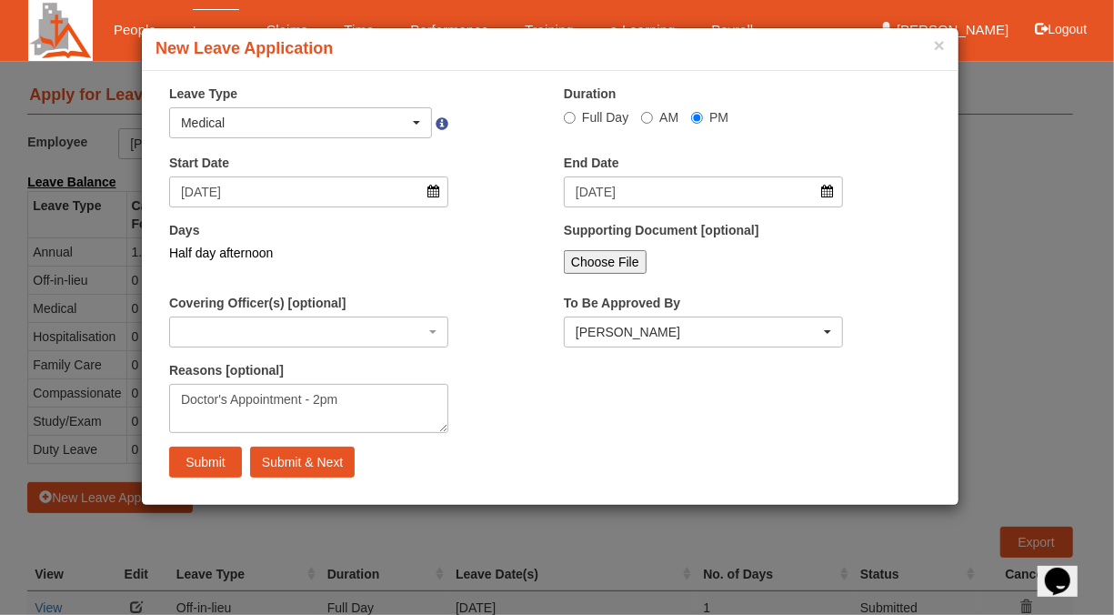
click at [1071, 30] on div "× New Leave Application × Leave Type Annual Off-in-lieu Medical Hospitalisation…" at bounding box center [557, 307] width 1114 height 615
click at [943, 47] on button "×" at bounding box center [939, 44] width 11 height 19
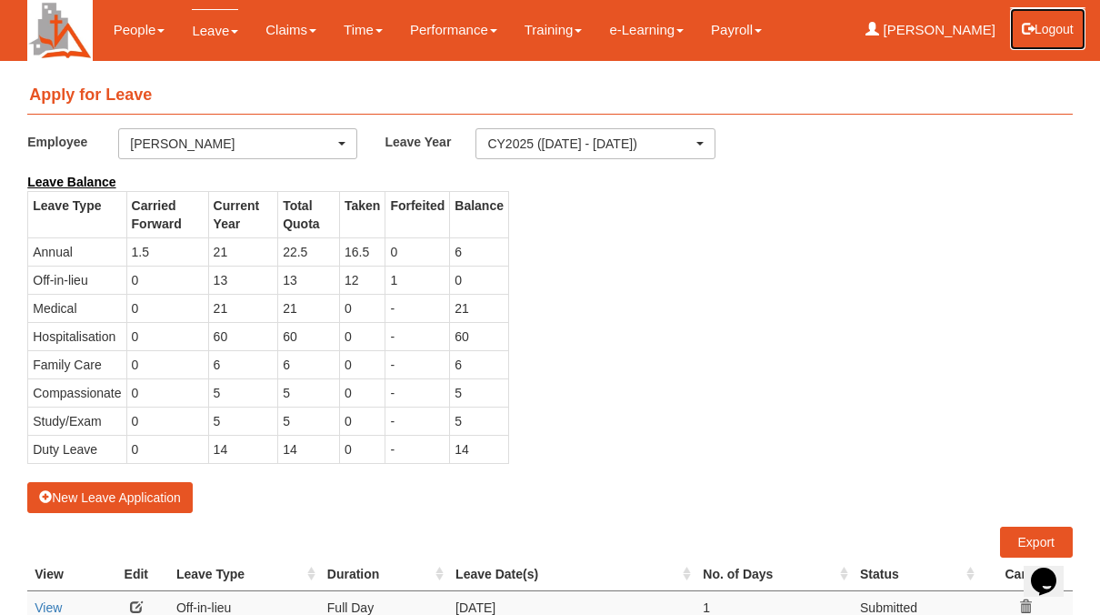
click at [1067, 28] on button "Logout" at bounding box center [1047, 29] width 77 height 44
